Goal: Check status: Check status

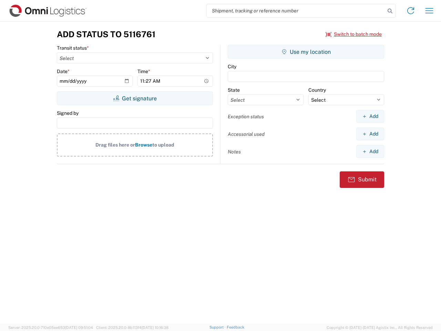
click at [296, 11] on input "search" at bounding box center [296, 10] width 179 height 13
click at [390, 11] on icon at bounding box center [390, 11] width 10 height 10
click at [411, 11] on icon at bounding box center [410, 10] width 11 height 11
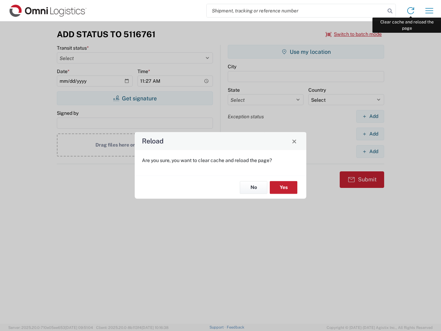
click at [429, 11] on div "Reload Are you sure, you want to clear cache and reload the page? No Yes" at bounding box center [220, 165] width 441 height 331
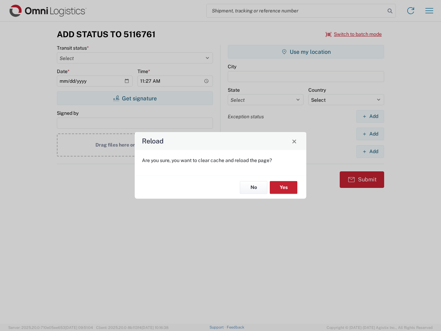
click at [354, 34] on div "Reload Are you sure, you want to clear cache and reload the page? No Yes" at bounding box center [220, 165] width 441 height 331
click at [135, 98] on div "Reload Are you sure, you want to clear cache and reload the page? No Yes" at bounding box center [220, 165] width 441 height 331
click at [306, 52] on div "Reload Are you sure, you want to clear cache and reload the page? No Yes" at bounding box center [220, 165] width 441 height 331
click at [370, 116] on div "Reload Are you sure, you want to clear cache and reload the page? No Yes" at bounding box center [220, 165] width 441 height 331
click at [370, 134] on div "Reload Are you sure, you want to clear cache and reload the page? No Yes" at bounding box center [220, 165] width 441 height 331
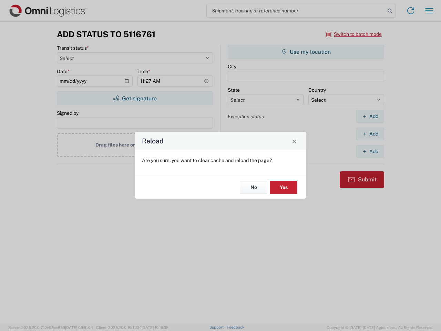
click at [370, 151] on div "Reload Are you sure, you want to clear cache and reload the page? No Yes" at bounding box center [220, 165] width 441 height 331
